Goal: Navigation & Orientation: Find specific page/section

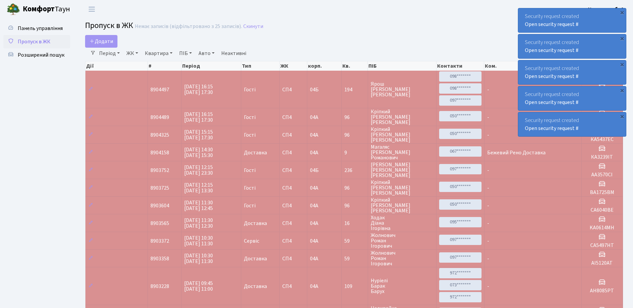
select select "25"
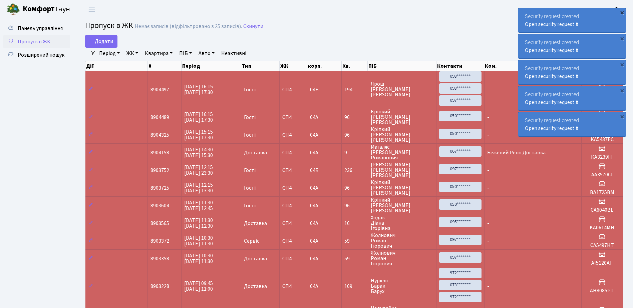
click at [622, 11] on div "×" at bounding box center [621, 12] width 7 height 7
click at [622, 12] on div "×" at bounding box center [621, 12] width 7 height 7
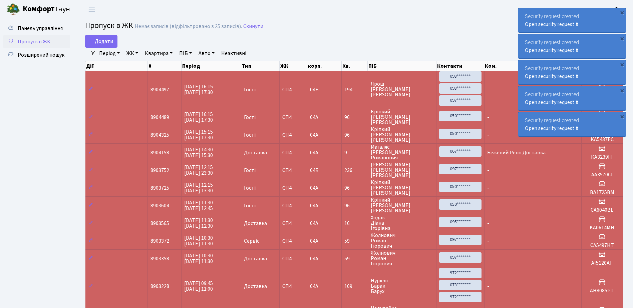
click at [622, 12] on div "×" at bounding box center [621, 12] width 7 height 7
click at [621, 12] on div "×" at bounding box center [621, 12] width 7 height 7
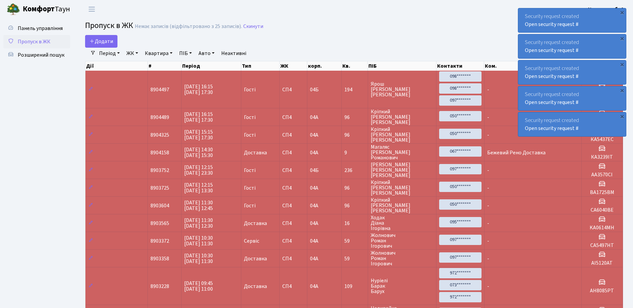
click at [621, 12] on div "×" at bounding box center [621, 12] width 7 height 7
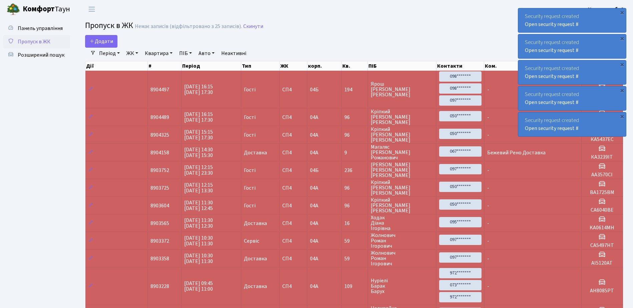
click at [621, 12] on div "×" at bounding box center [621, 12] width 7 height 7
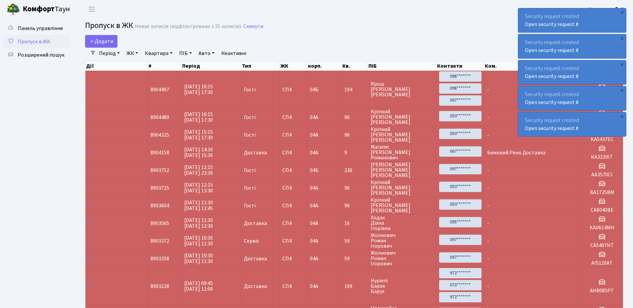
click at [621, 12] on div "×" at bounding box center [621, 12] width 7 height 7
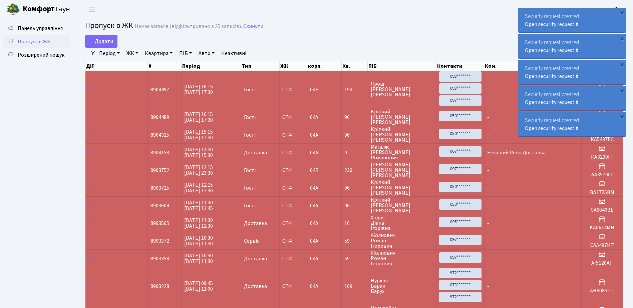
click at [621, 12] on div "×" at bounding box center [621, 12] width 7 height 7
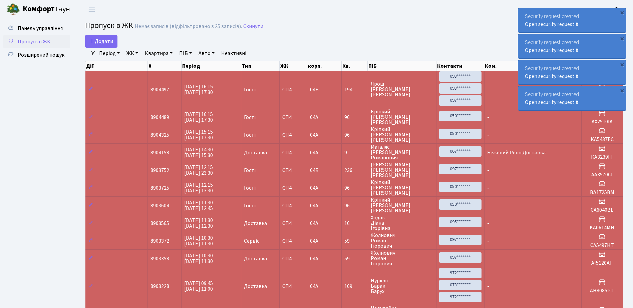
click at [621, 12] on div "×" at bounding box center [621, 12] width 7 height 7
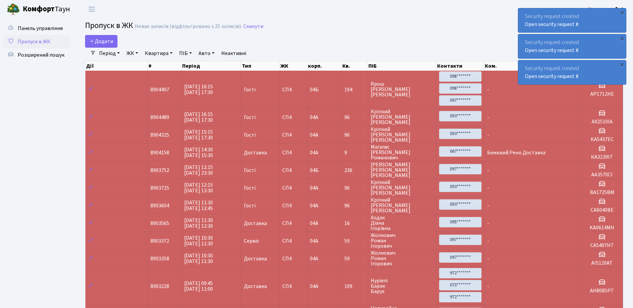
click at [621, 12] on div "×" at bounding box center [621, 12] width 7 height 7
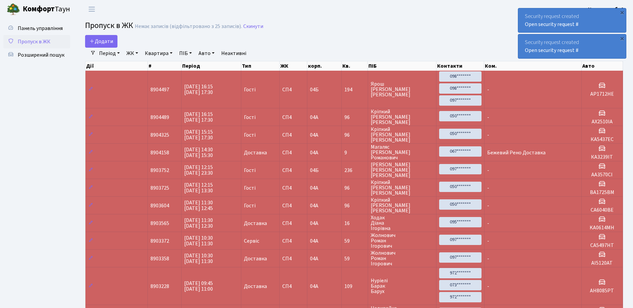
click at [621, 12] on div "×" at bounding box center [621, 12] width 7 height 7
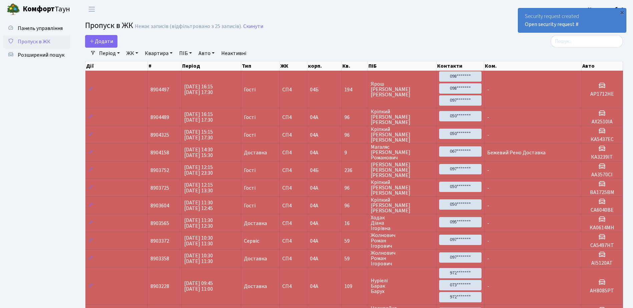
click at [621, 12] on div "×" at bounding box center [621, 12] width 7 height 7
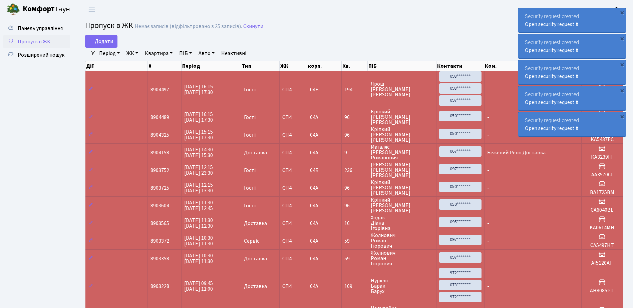
click at [621, 13] on div "×" at bounding box center [621, 12] width 7 height 7
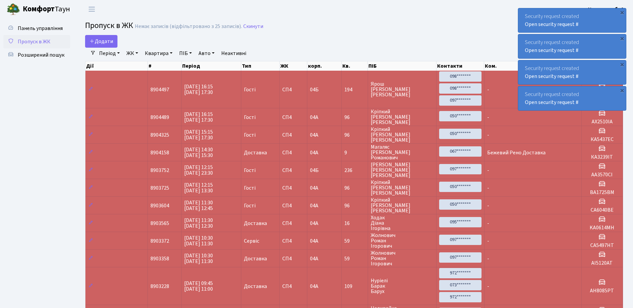
click at [621, 13] on div "×" at bounding box center [621, 12] width 7 height 7
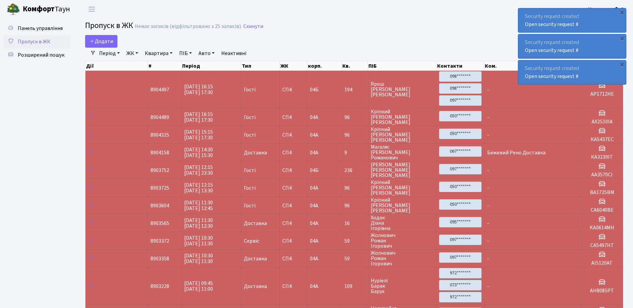
click at [621, 13] on div "×" at bounding box center [621, 12] width 7 height 7
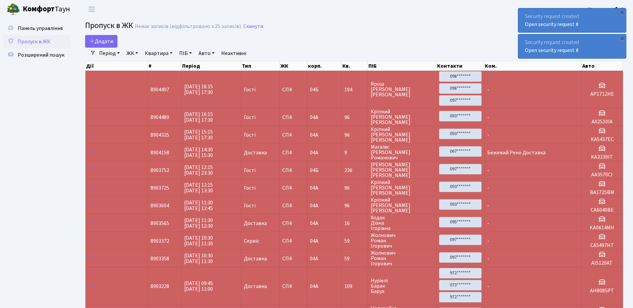
click at [621, 13] on div "×" at bounding box center [621, 12] width 7 height 7
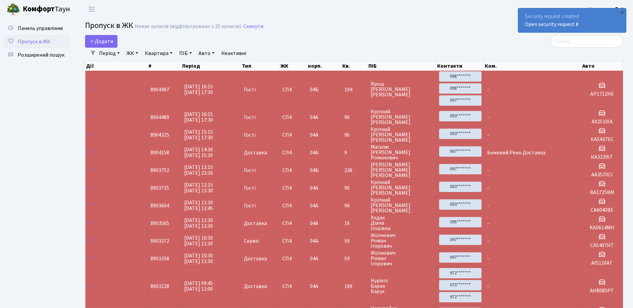
click at [621, 13] on div "×" at bounding box center [621, 12] width 7 height 7
